Goal: Task Accomplishment & Management: Use online tool/utility

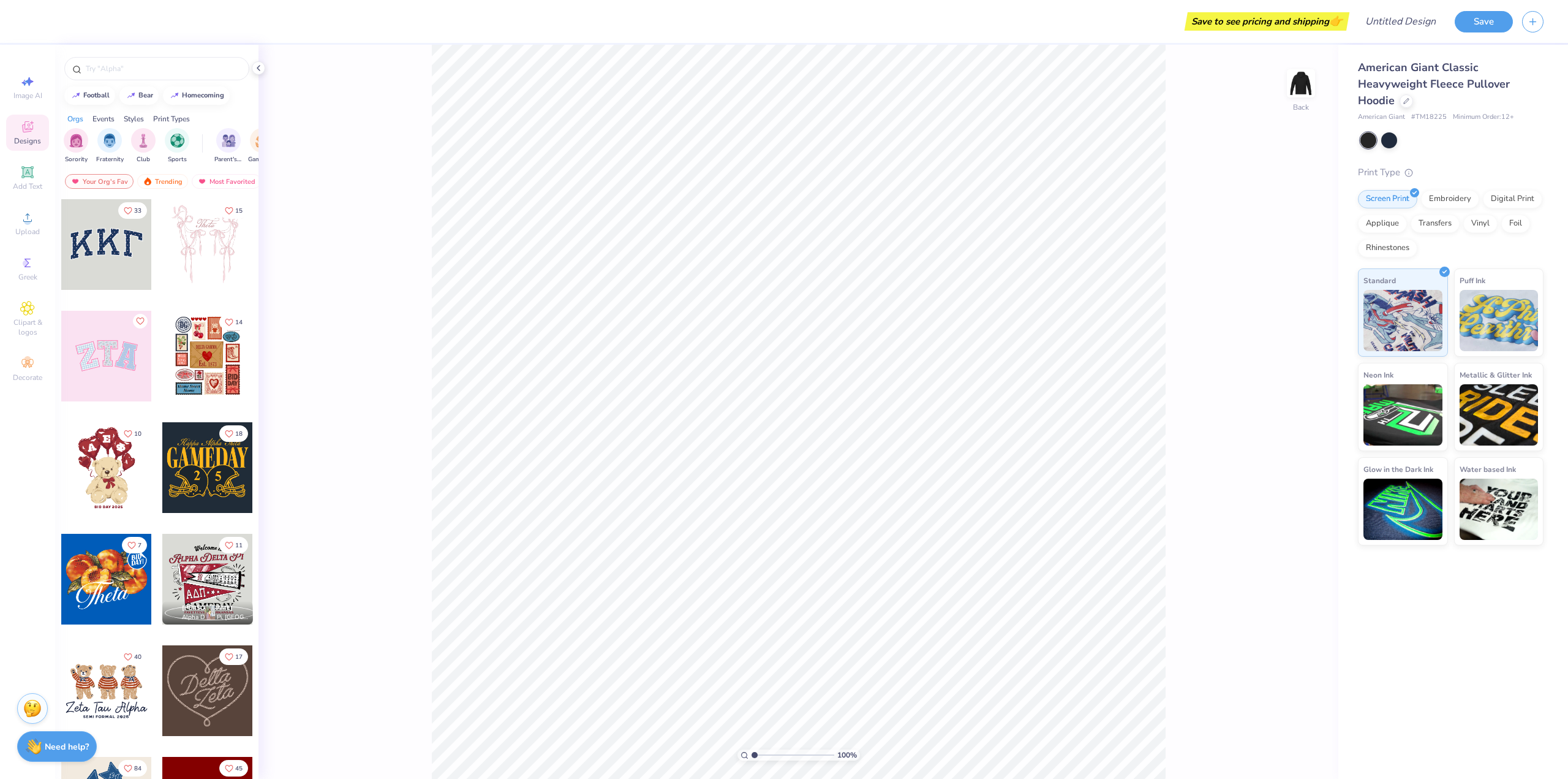
click at [211, 462] on div at bounding box center [208, 467] width 91 height 91
type input "2.03"
click at [1483, 12] on button "Save" at bounding box center [1484, 20] width 58 height 22
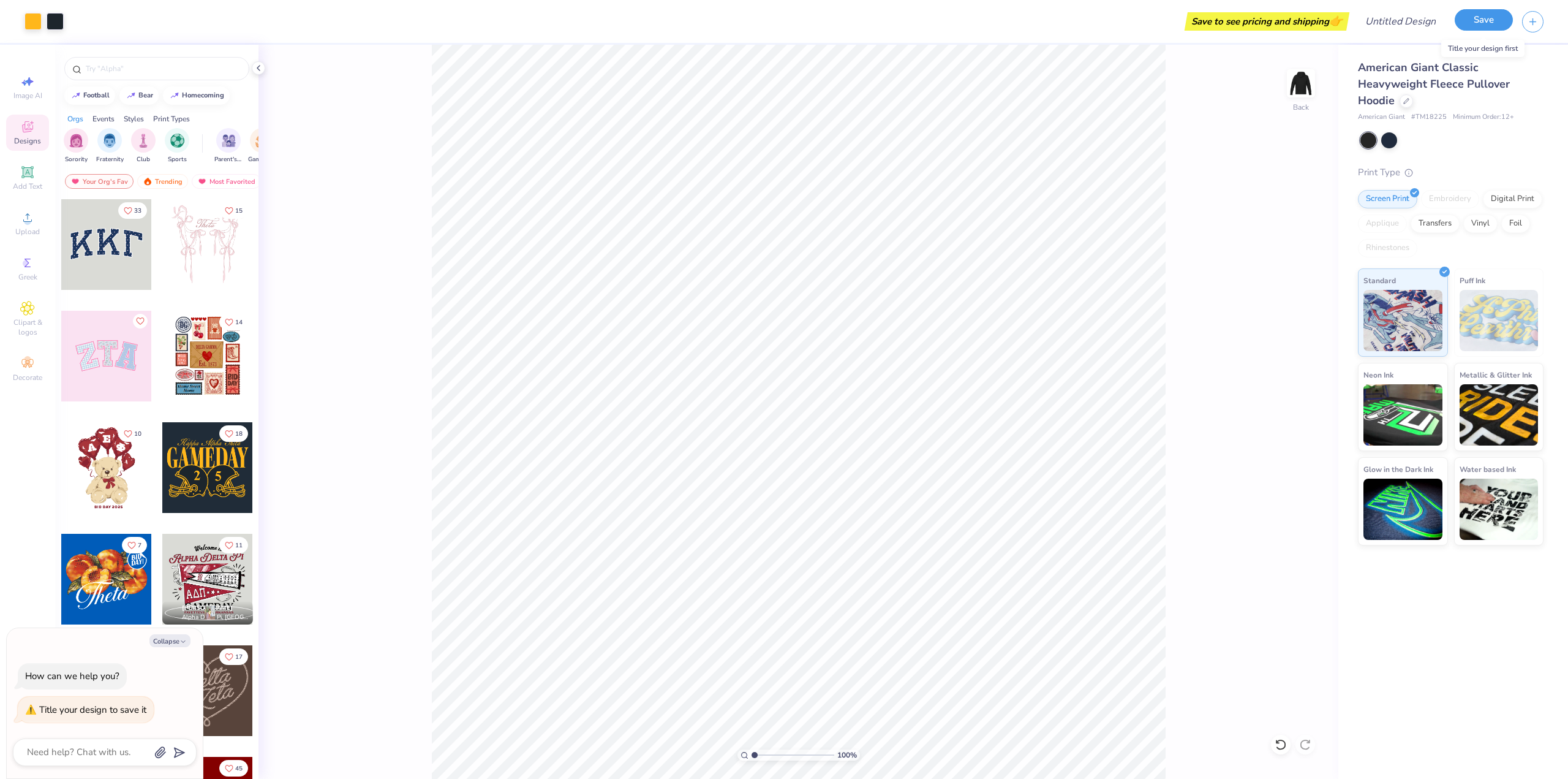
click at [1477, 16] on button "Save" at bounding box center [1484, 20] width 58 height 22
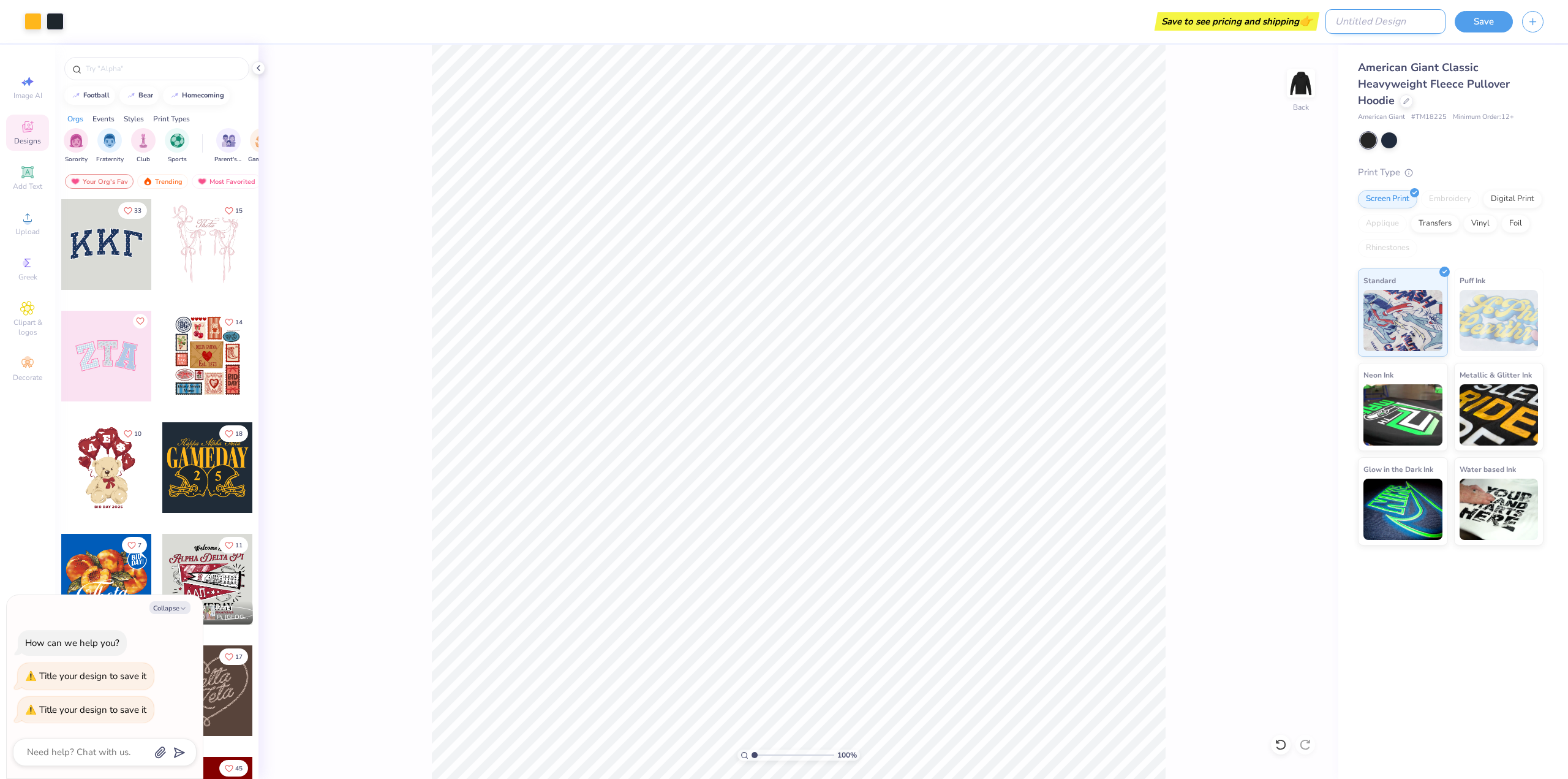
type textarea "x"
click at [1395, 19] on input "Design Title" at bounding box center [1385, 22] width 120 height 25
type input "y"
type textarea "x"
type input "yo"
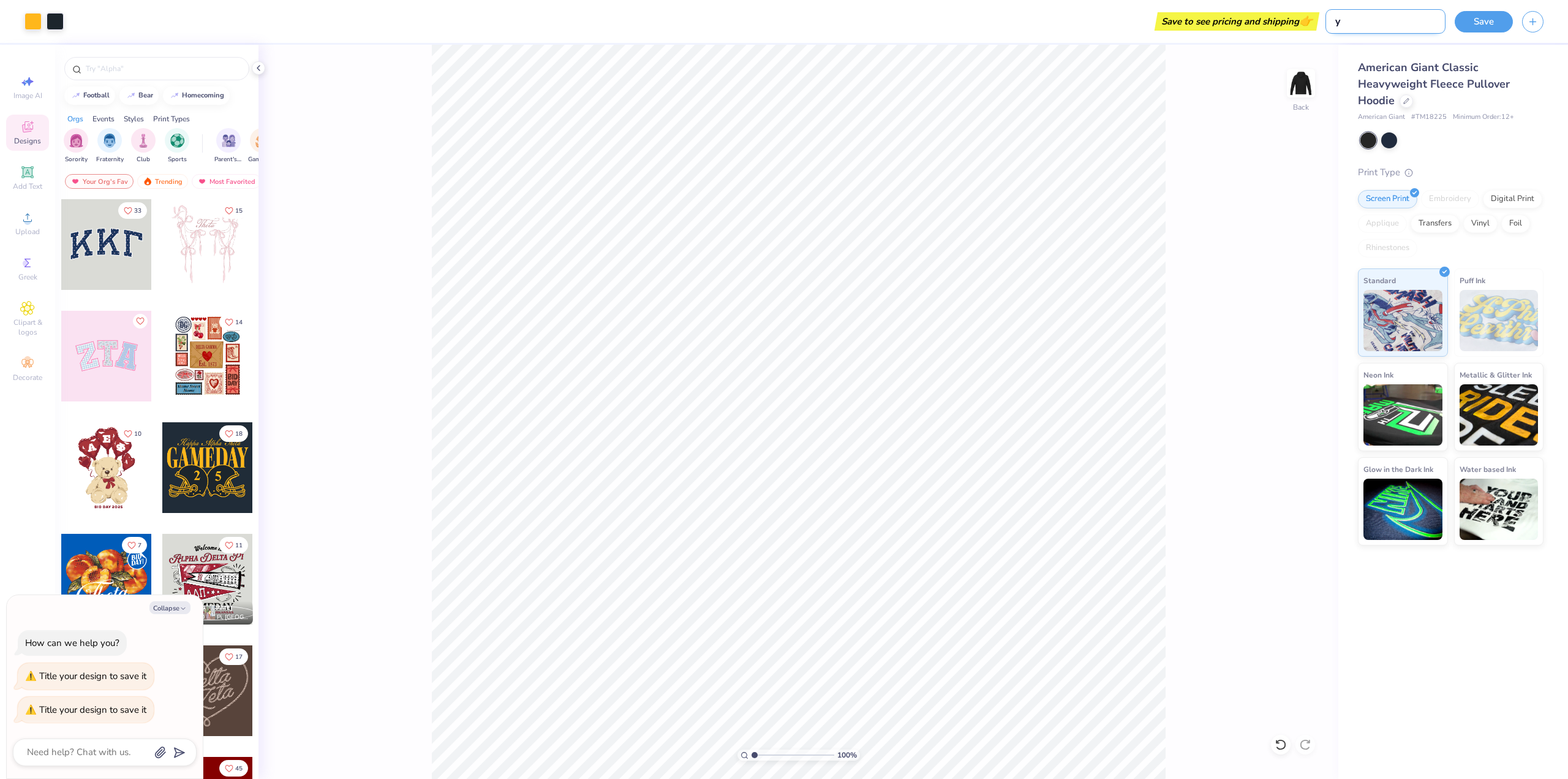
type textarea "x"
type input "[PERSON_NAME]"
type textarea "x"
type input "[PERSON_NAME]"
click at [1485, 22] on button "Save" at bounding box center [1484, 20] width 58 height 22
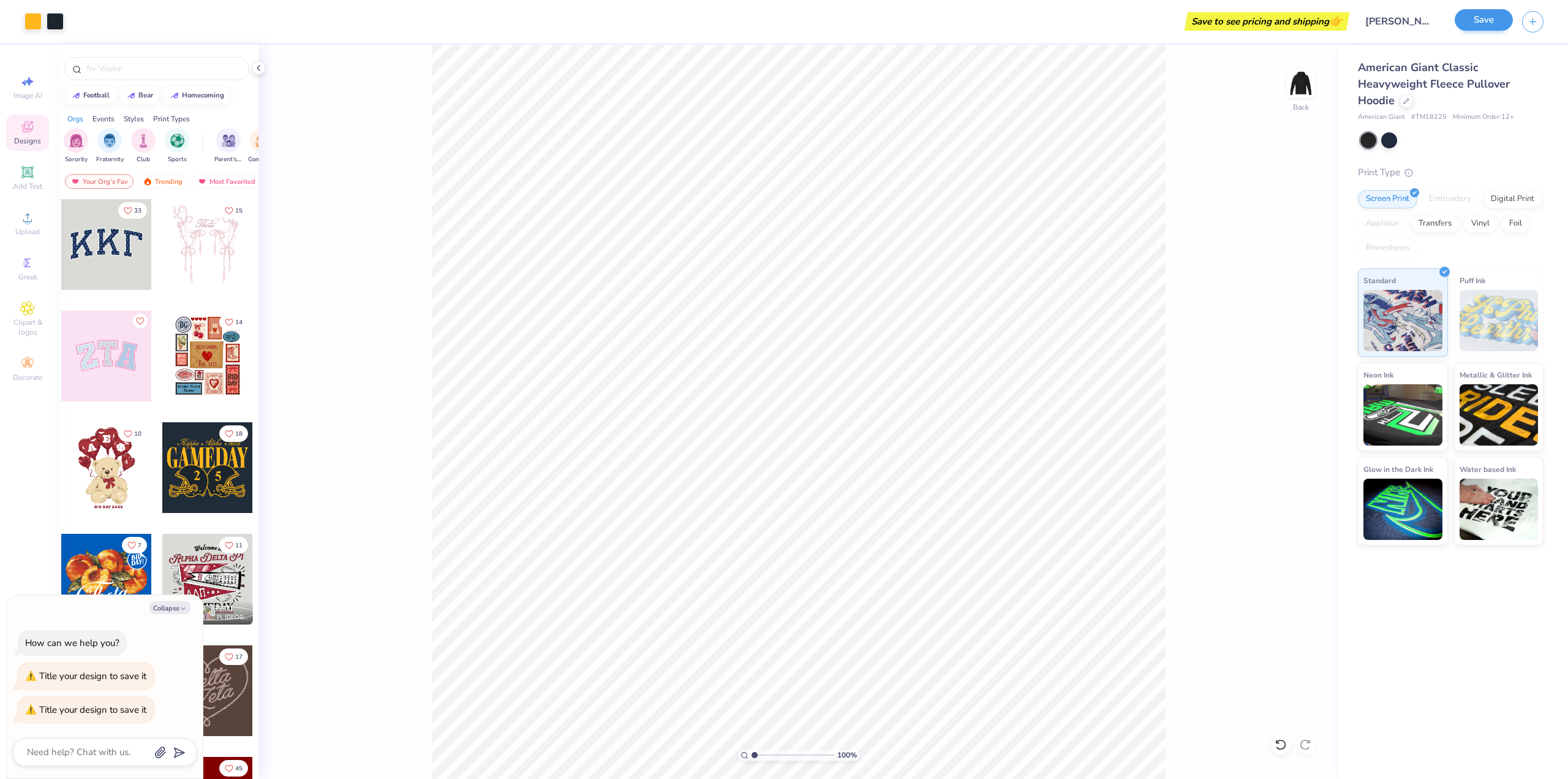
type textarea "x"
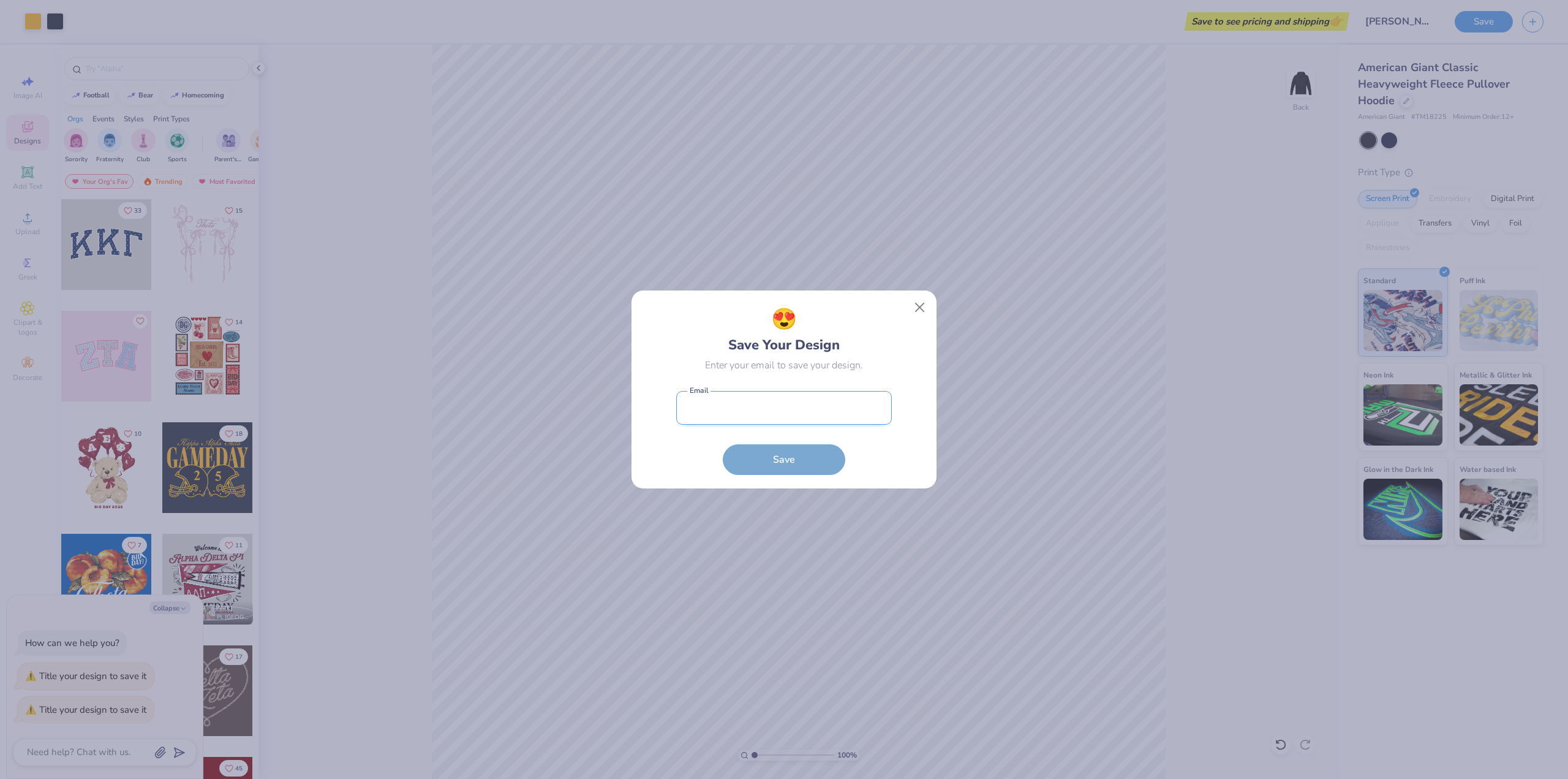
click at [832, 407] on input "email" at bounding box center [784, 408] width 215 height 34
click at [814, 328] on div "😍 Save Your Design" at bounding box center [784, 329] width 112 height 51
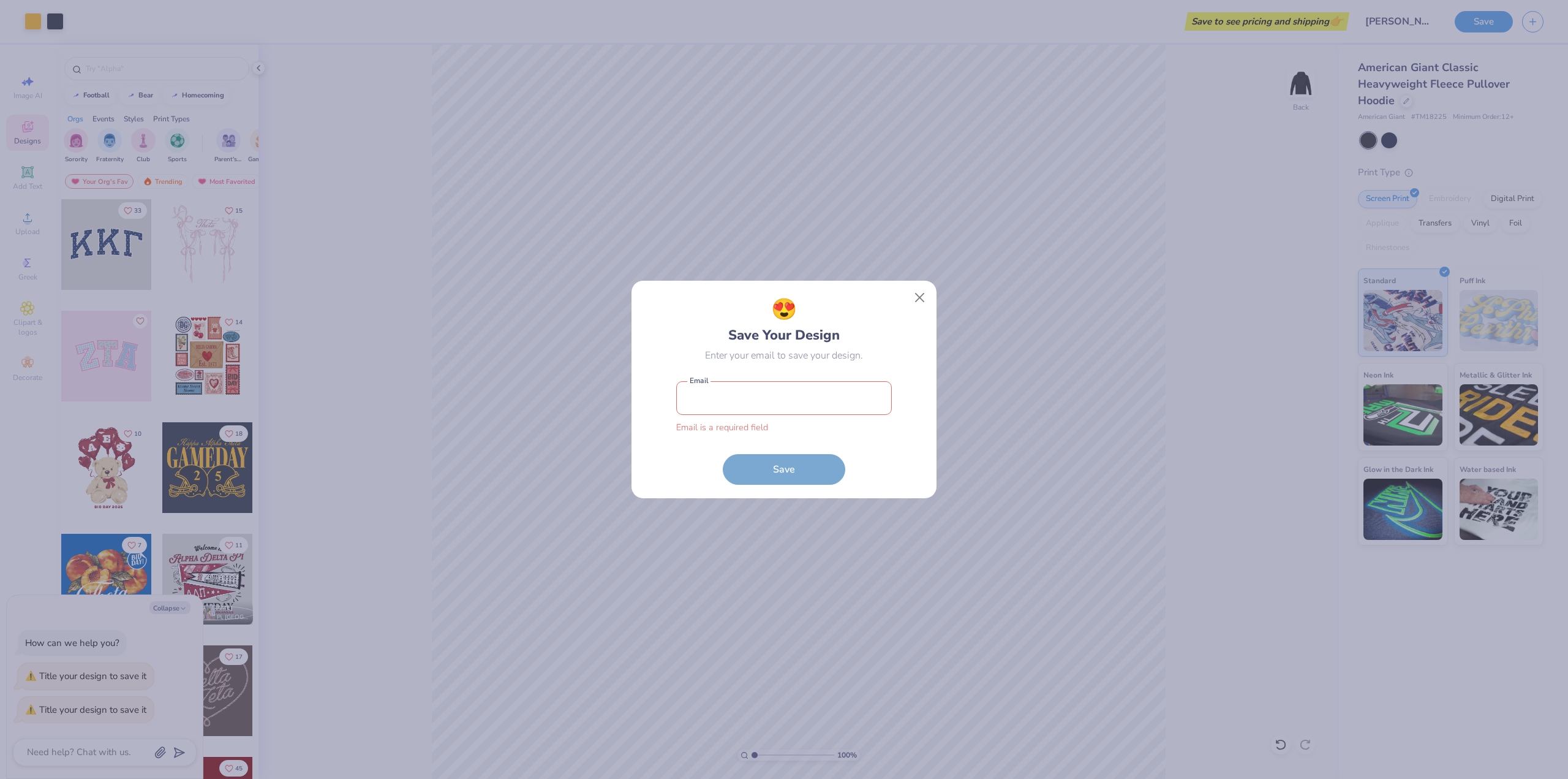
click at [816, 385] on input "email" at bounding box center [784, 398] width 215 height 34
type input "mr"
type input "[EMAIL_ADDRESS][DOMAIN_NAME]"
type textarea "x"
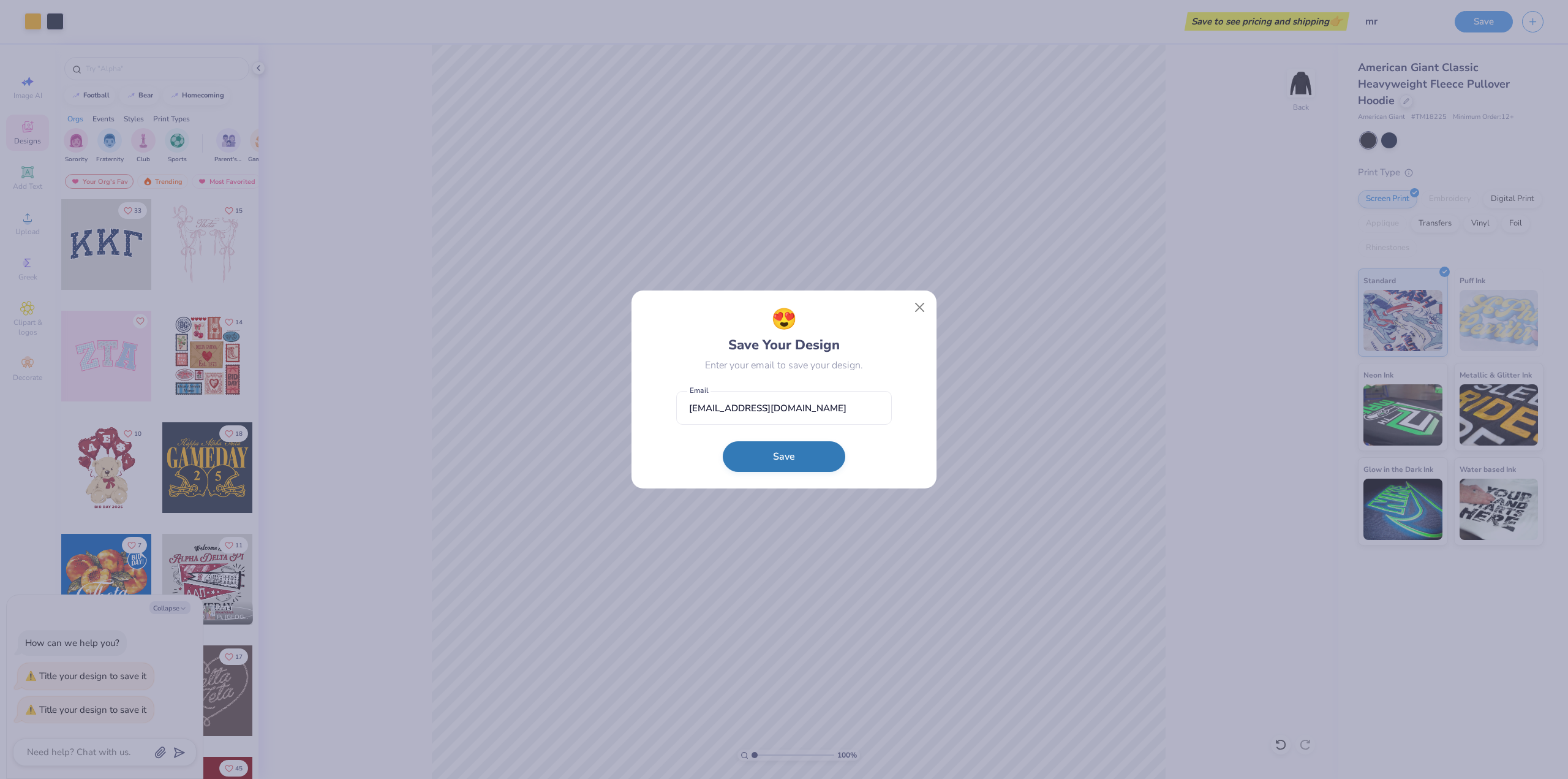
click at [807, 456] on button "Save" at bounding box center [784, 457] width 122 height 31
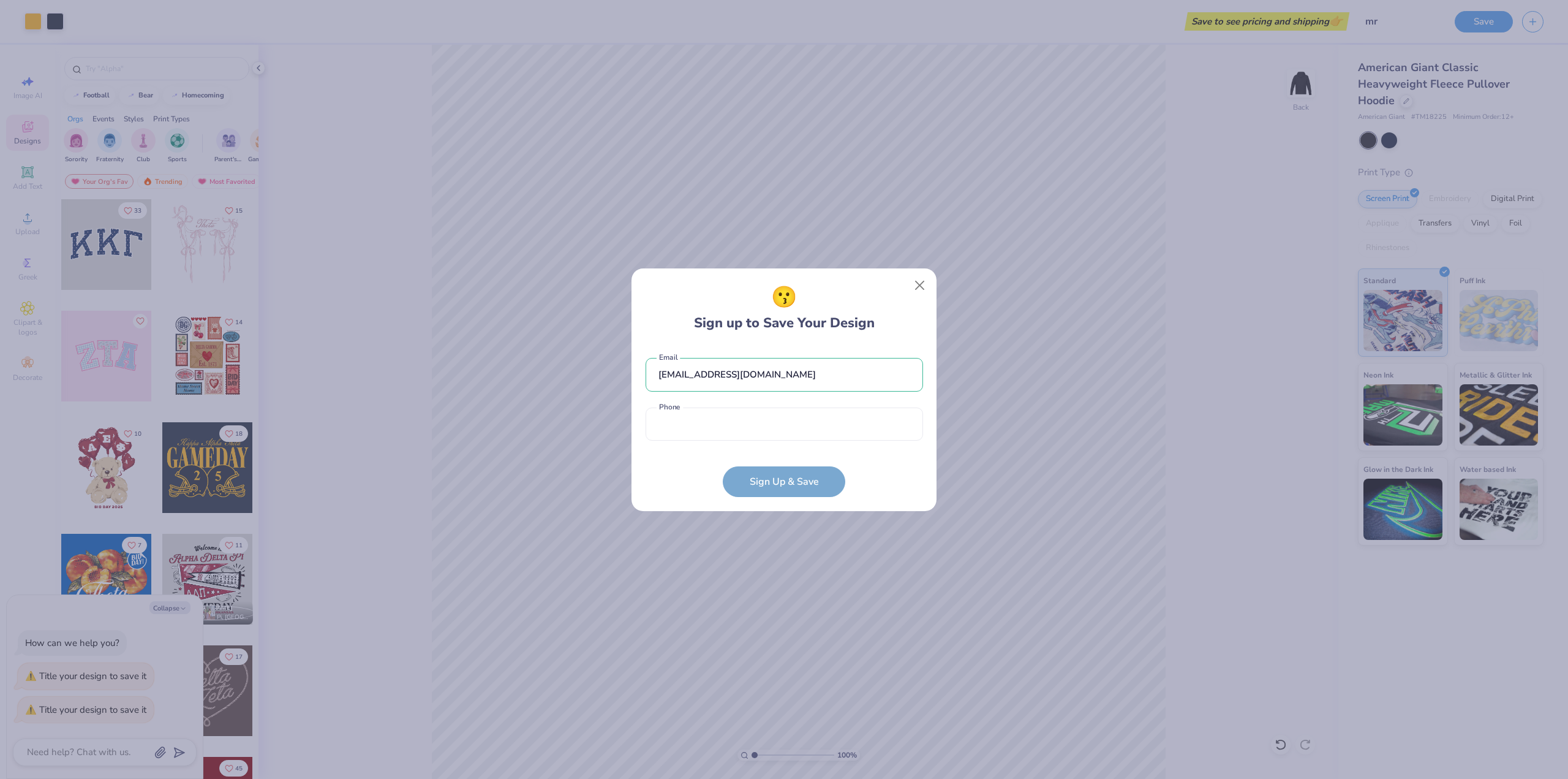
click at [779, 478] on form "[EMAIL_ADDRESS][DOMAIN_NAME] Email Phone is a required field Phone Sign Up & Sa…" at bounding box center [784, 420] width 277 height 151
click at [800, 424] on input "tel" at bounding box center [784, 424] width 277 height 34
type input "[PHONE_NUMBER]"
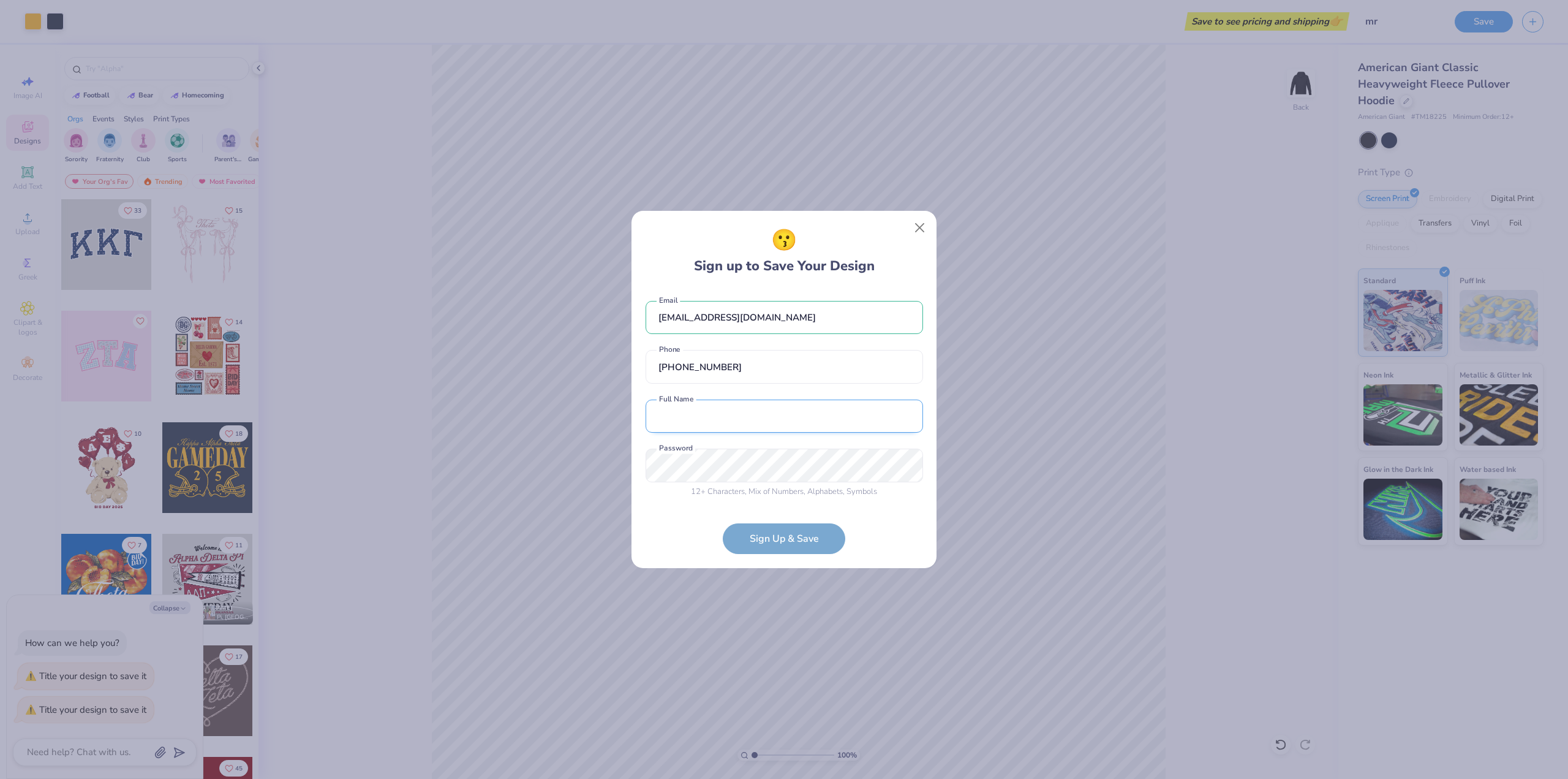
click at [774, 428] on input "text" at bounding box center [784, 417] width 277 height 34
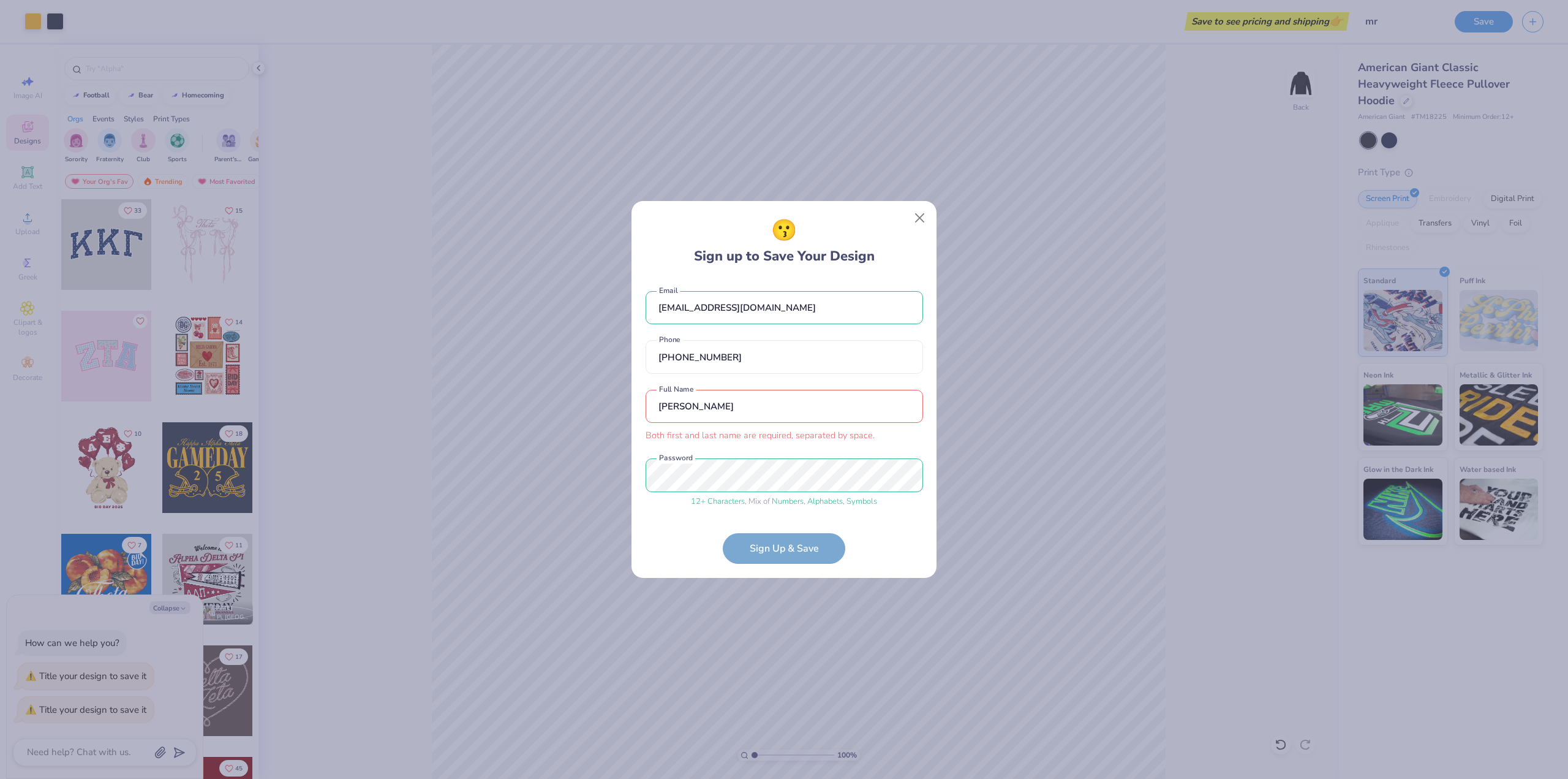
click at [650, 444] on div "[EMAIL_ADDRESS][DOMAIN_NAME] Email [PHONE_NUMBER] Phone [PERSON_NAME] Both firs…" at bounding box center [784, 396] width 277 height 235
click at [689, 410] on input "[PERSON_NAME]" at bounding box center [784, 407] width 277 height 34
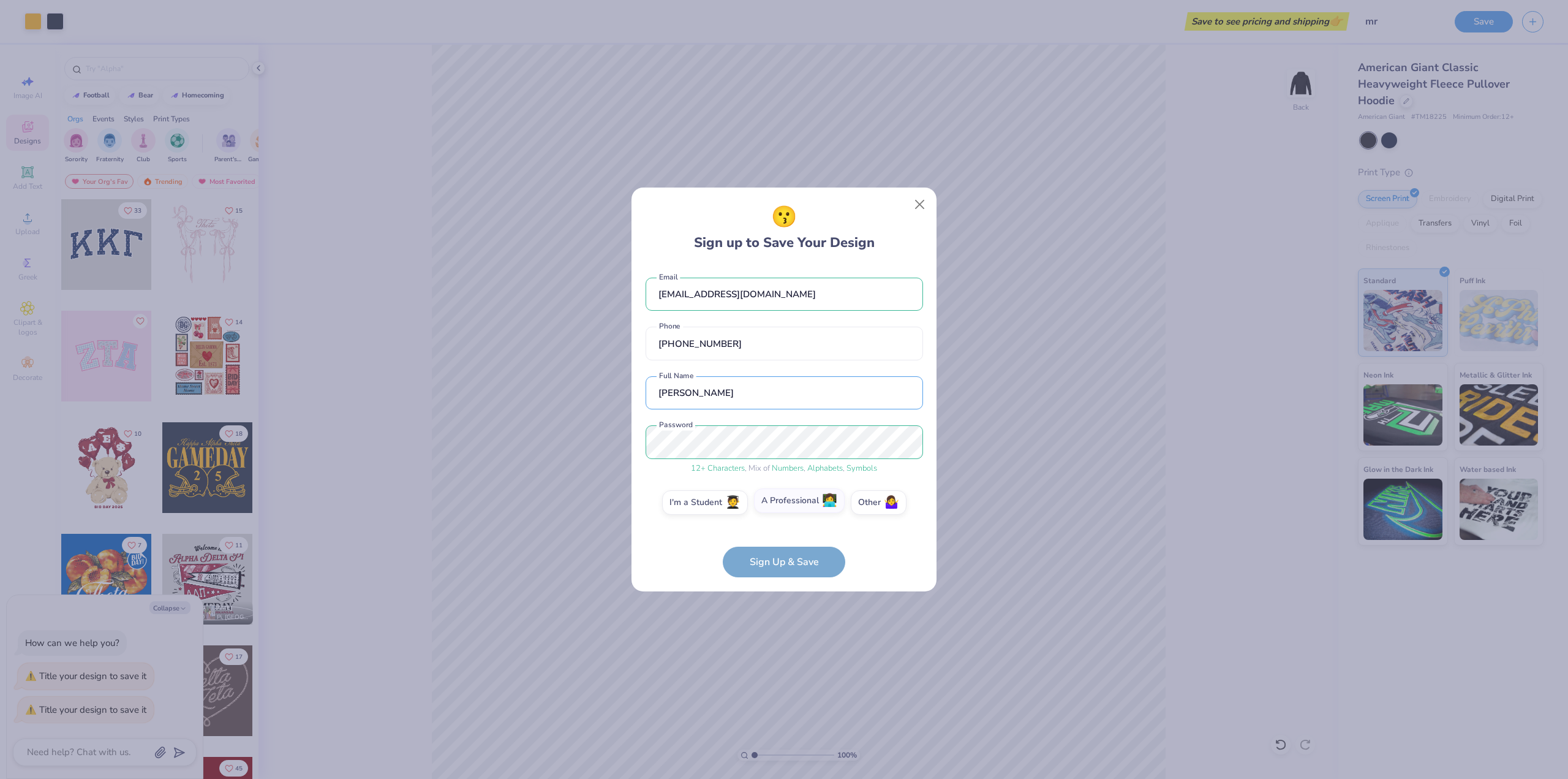
type input "[PERSON_NAME]"
click at [820, 501] on label "A Professional 👩‍💻" at bounding box center [799, 501] width 91 height 25
click at [788, 502] on input "A Professional 👩‍💻" at bounding box center [784, 506] width 8 height 8
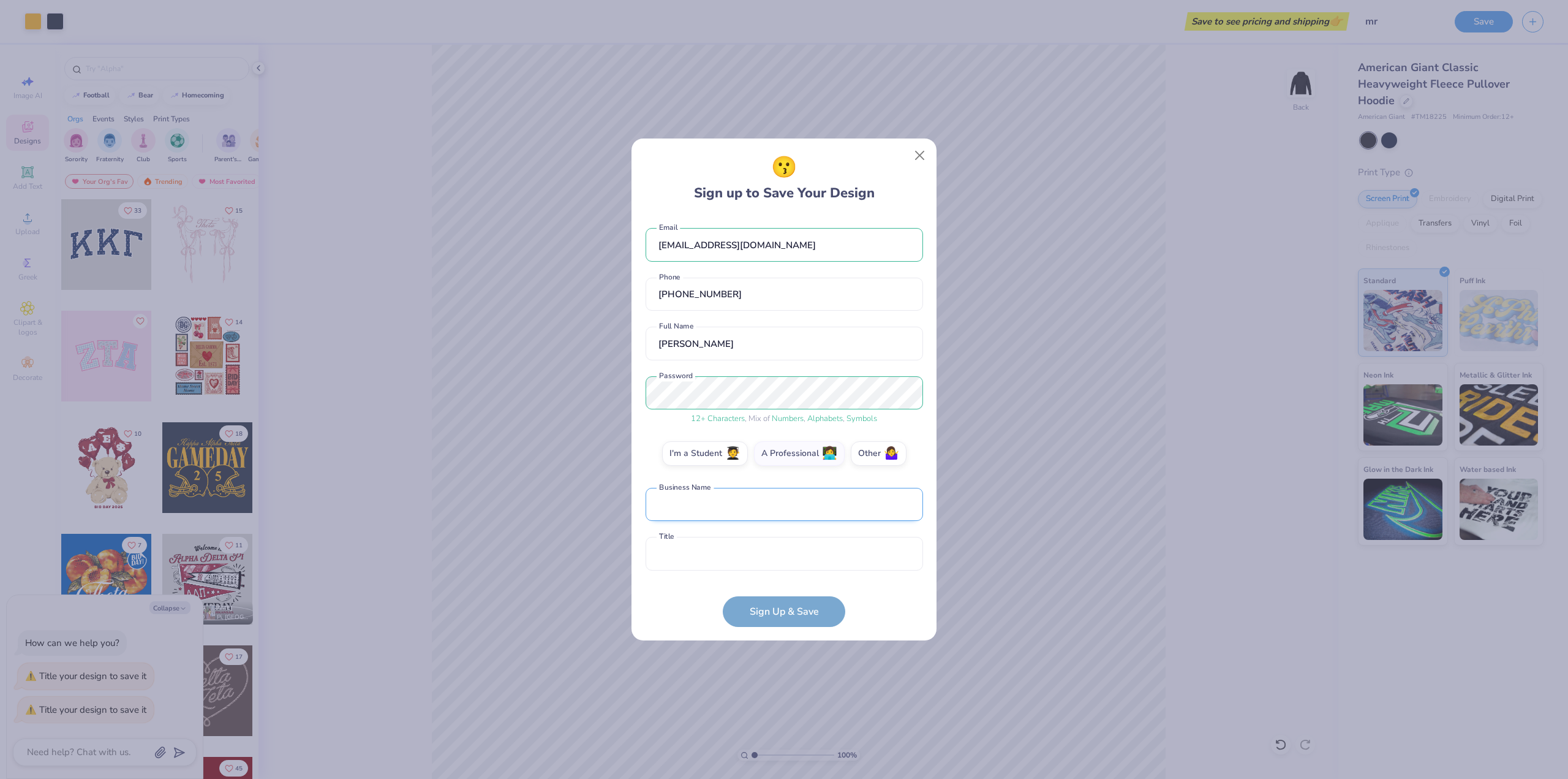
click at [813, 500] on input "text" at bounding box center [784, 505] width 277 height 34
click at [917, 153] on button "Close" at bounding box center [920, 156] width 23 height 23
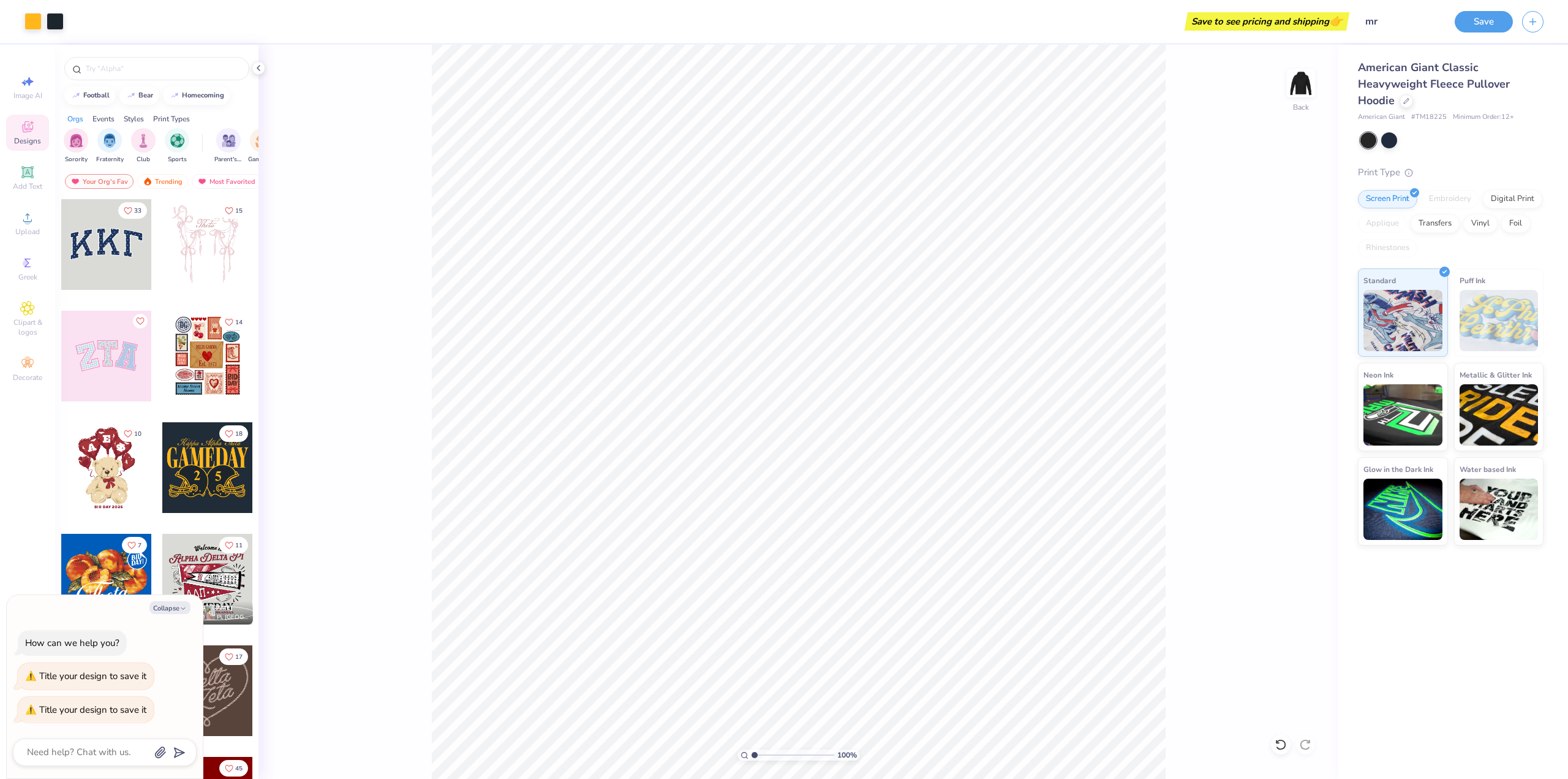
click at [1278, 23] on div "Save to see pricing and shipping 👉" at bounding box center [1267, 22] width 159 height 19
click at [1259, 19] on div "Save to see pricing and shipping 👉" at bounding box center [1267, 22] width 159 height 19
click at [1542, 22] on button "button" at bounding box center [1533, 20] width 22 height 22
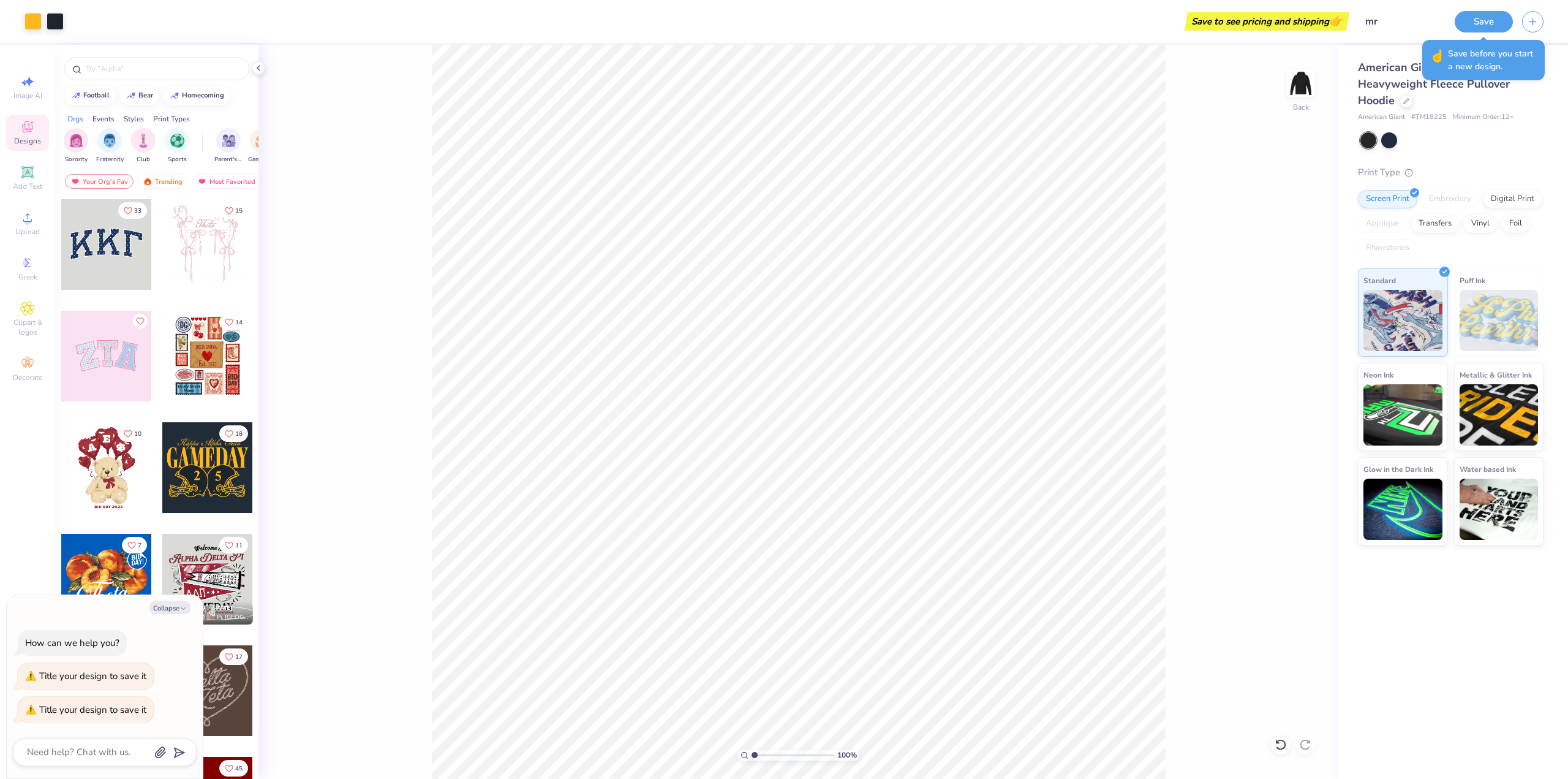
click at [1523, 113] on div "American Giant # TM18225 Minimum Order: 12 +" at bounding box center [1451, 117] width 186 height 10
type textarea "x"
